Goal: Task Accomplishment & Management: Use online tool/utility

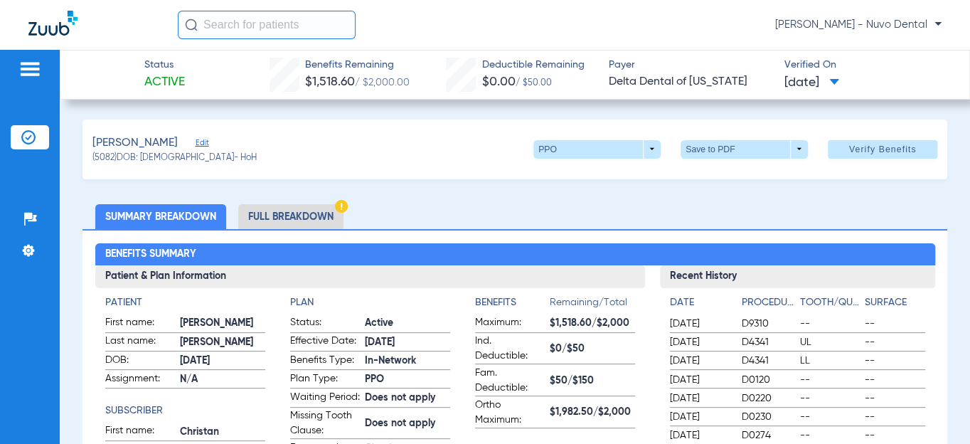
click at [24, 135] on img at bounding box center [28, 137] width 14 height 14
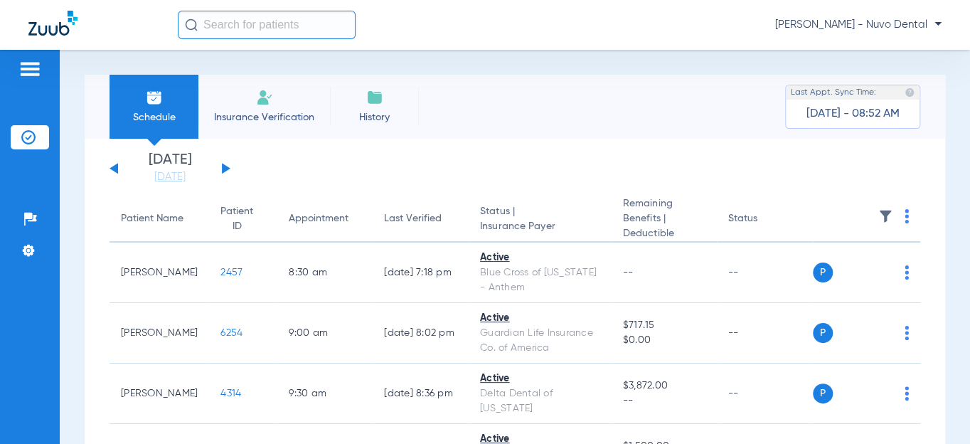
click at [227, 168] on button at bounding box center [226, 168] width 9 height 11
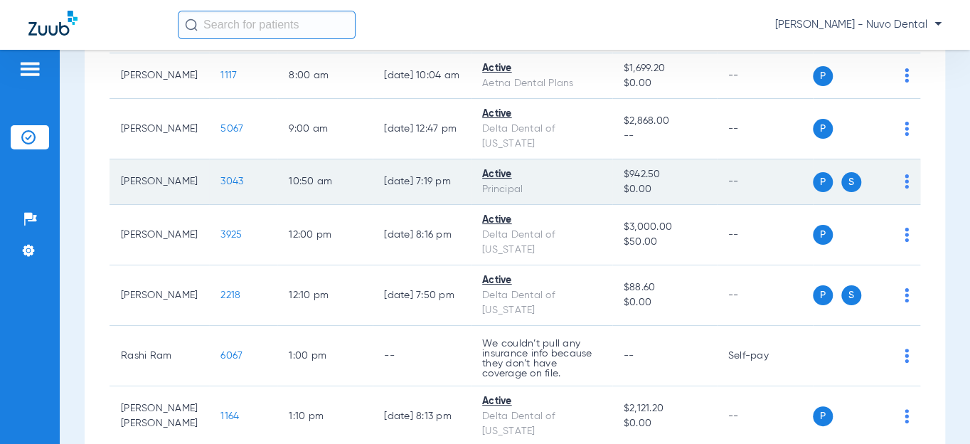
scroll to position [323, 0]
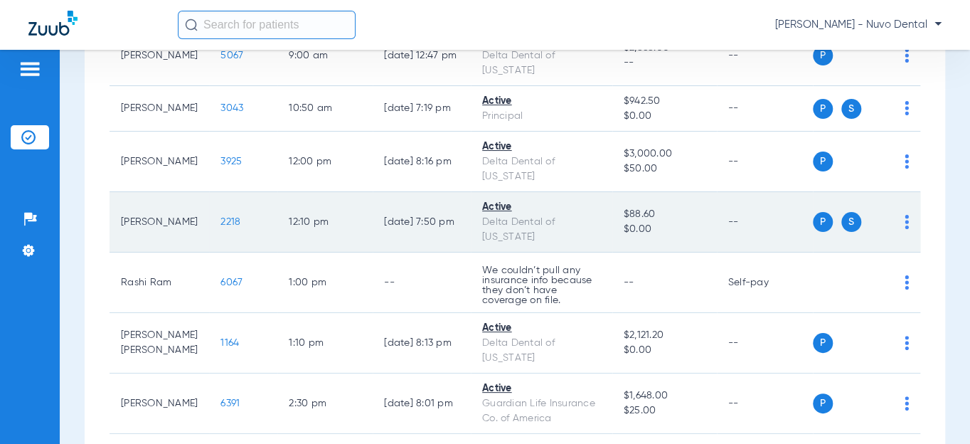
click at [220, 227] on span "2218" at bounding box center [230, 222] width 20 height 10
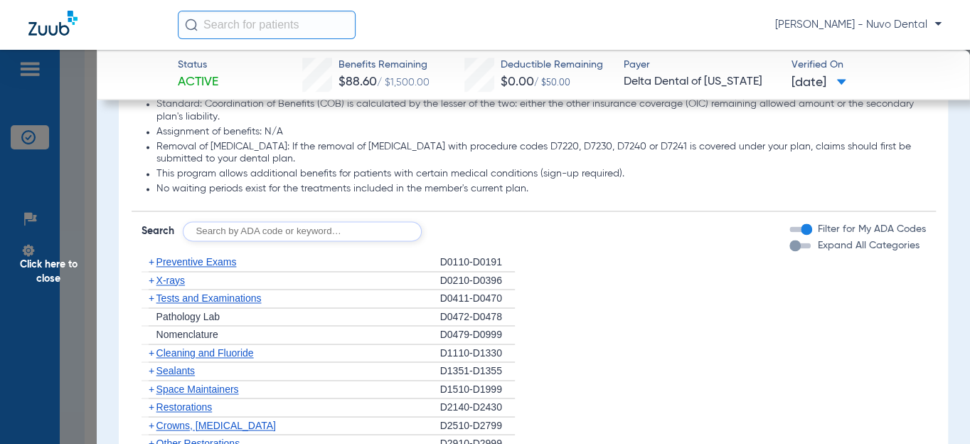
scroll to position [904, 0]
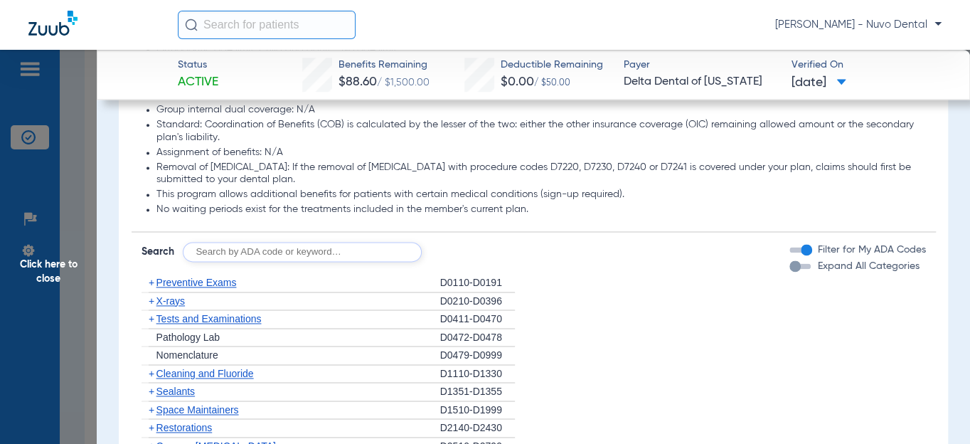
click at [216, 262] on input "text" at bounding box center [302, 252] width 239 height 20
click at [267, 259] on input "d0120," at bounding box center [302, 252] width 239 height 20
drag, startPoint x: 382, startPoint y: 262, endPoint x: 20, endPoint y: 261, distance: 361.8
type input "d0120, d4910, d1208, d8090, d9944"
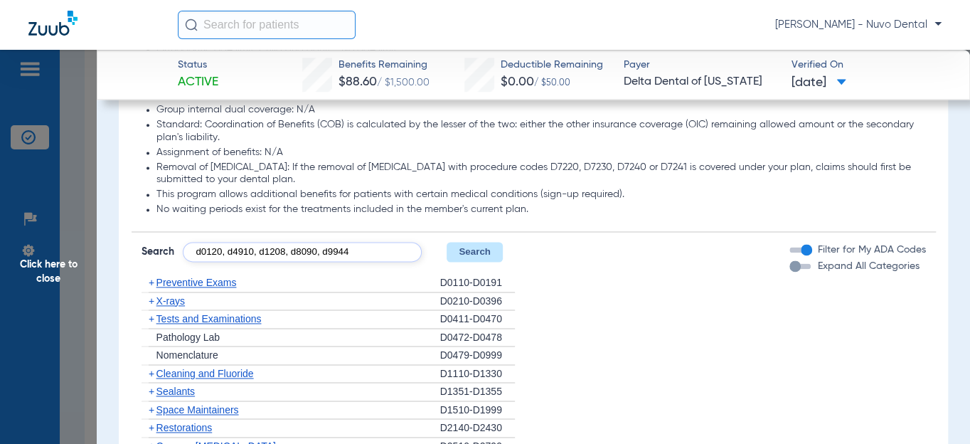
click at [501, 262] on button "Search" at bounding box center [474, 252] width 56 height 20
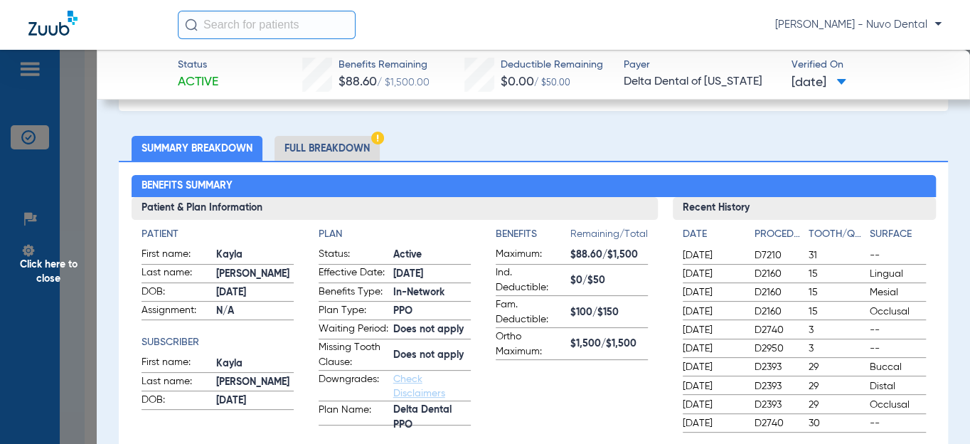
scroll to position [0, 0]
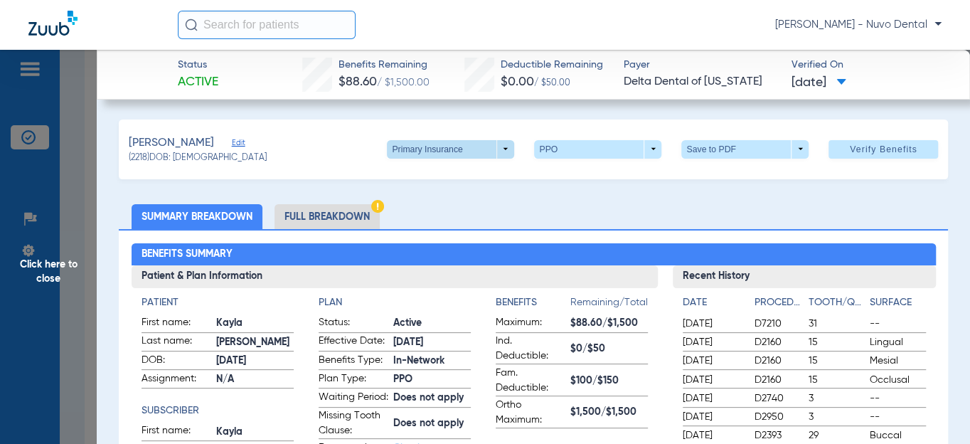
click at [466, 147] on span at bounding box center [450, 149] width 127 height 18
click at [419, 207] on span "Secondary Insurance" at bounding box center [437, 205] width 94 height 10
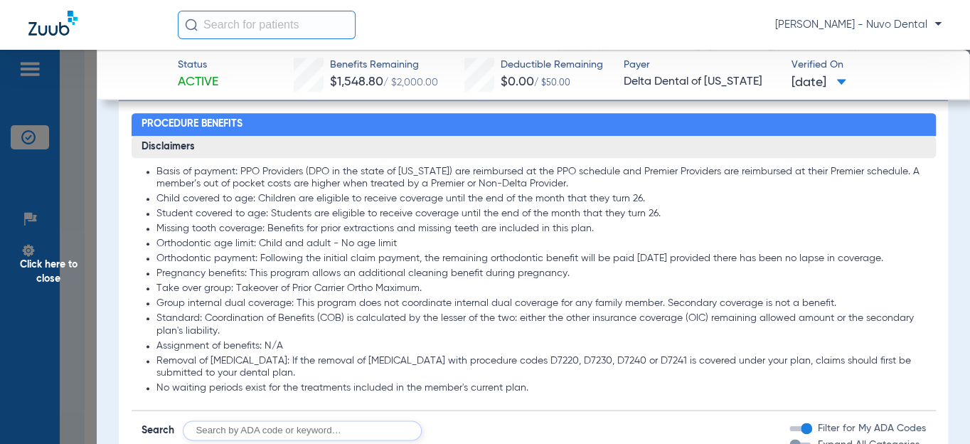
scroll to position [1034, 0]
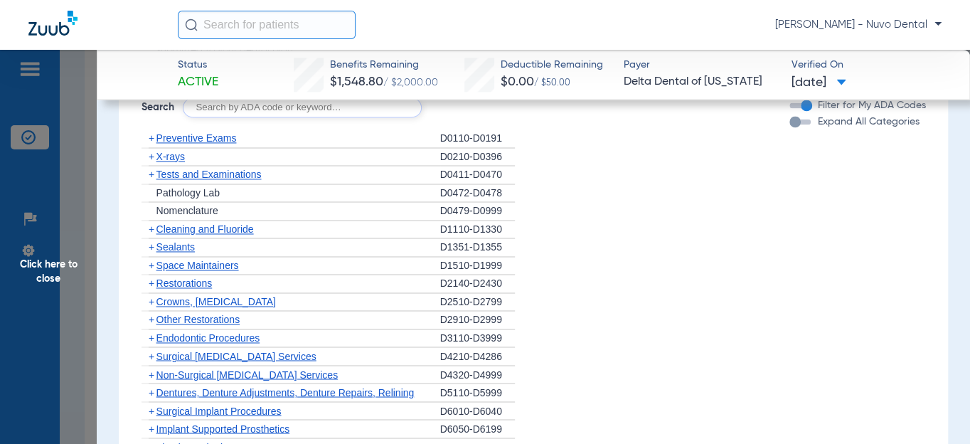
click at [311, 117] on input "text" at bounding box center [302, 107] width 239 height 20
type input "D0120, d0350, d4910, d1208, d8090, d9944"
click button "Search" at bounding box center [474, 107] width 56 height 20
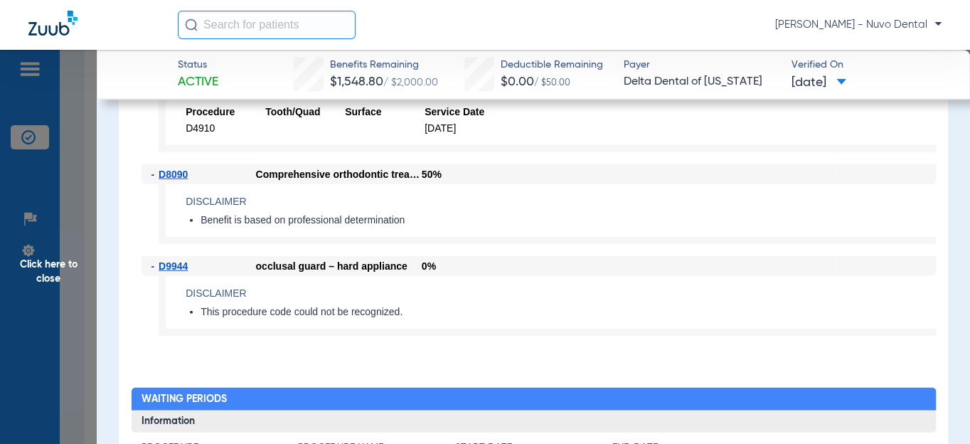
scroll to position [1357, 0]
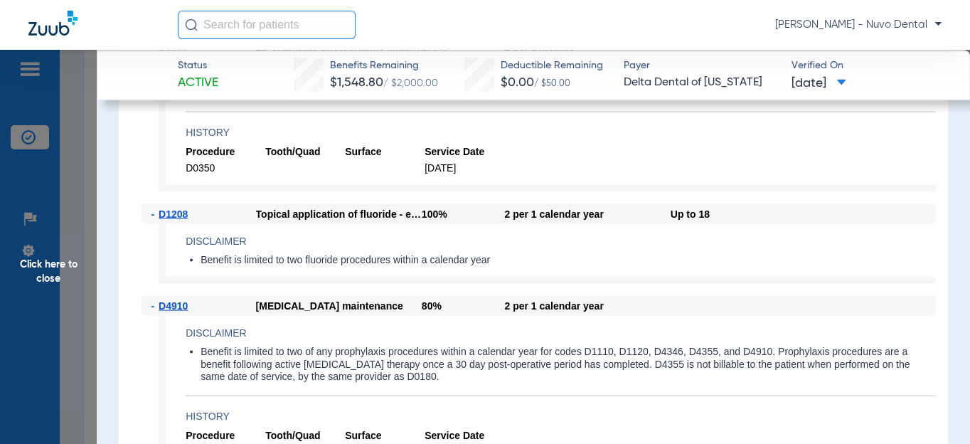
click at [45, 269] on span "Click here to close" at bounding box center [48, 272] width 97 height 444
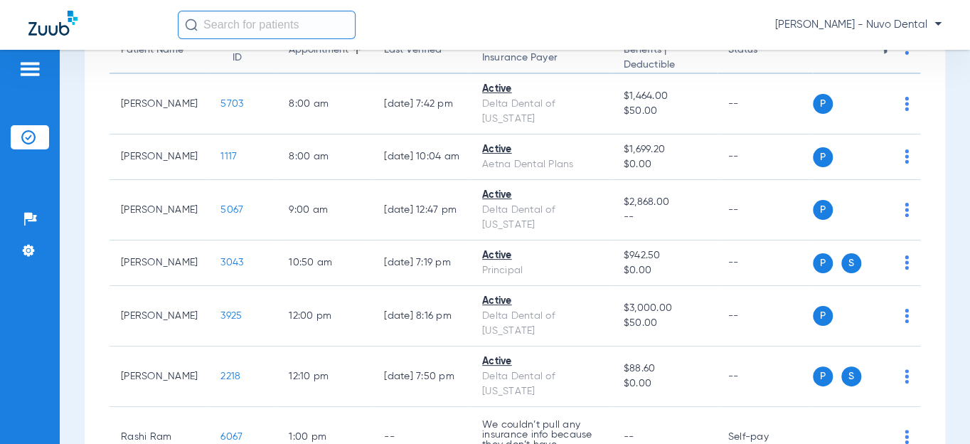
scroll to position [75, 0]
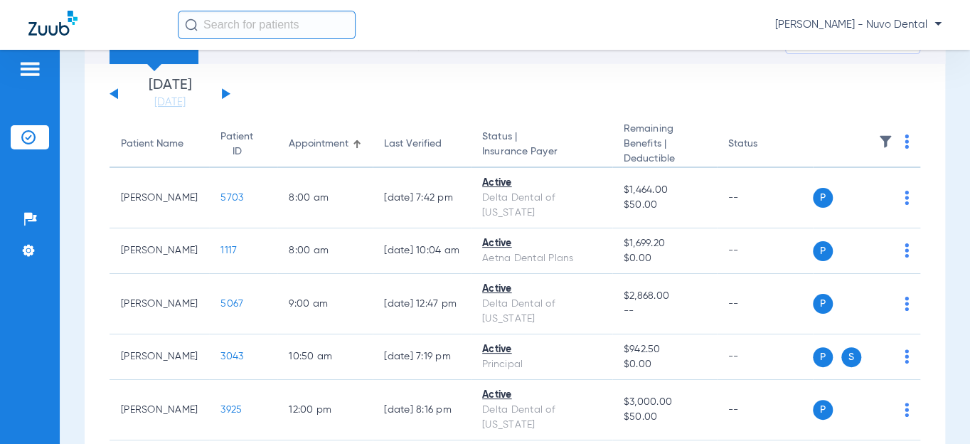
click at [222, 90] on button at bounding box center [226, 93] width 9 height 11
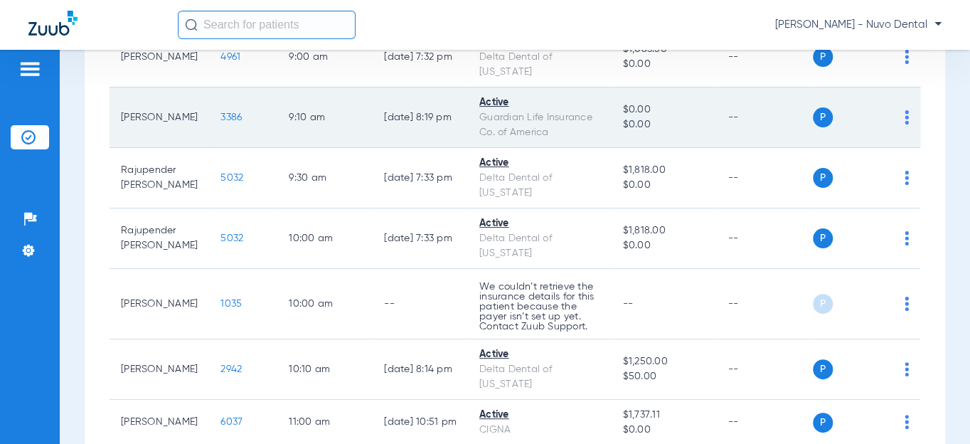
scroll to position [193, 0]
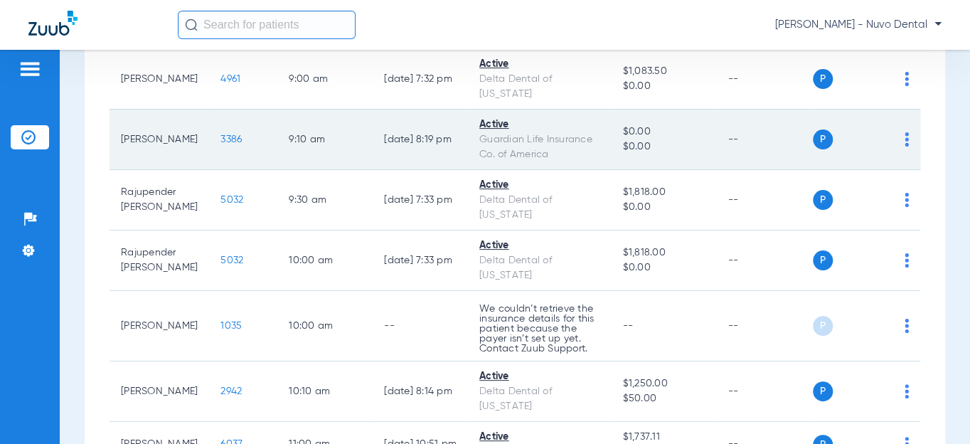
click at [233, 144] on span "3386" at bounding box center [230, 139] width 21 height 10
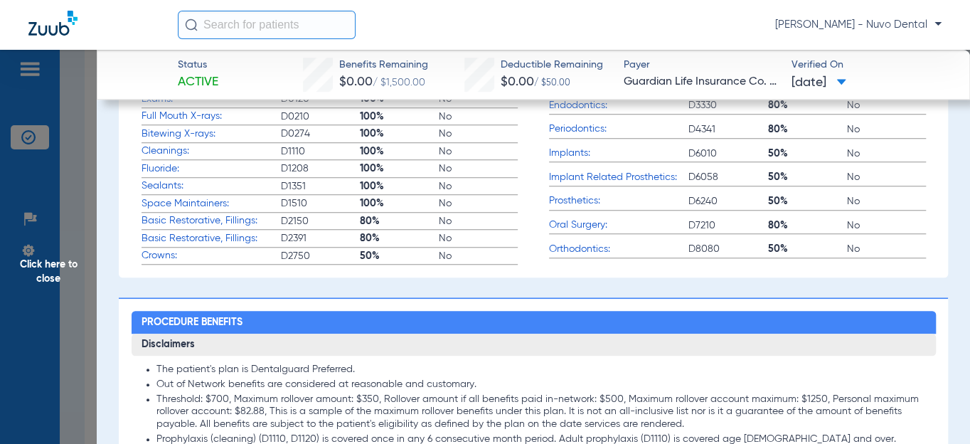
scroll to position [711, 0]
